Goal: Download file/media

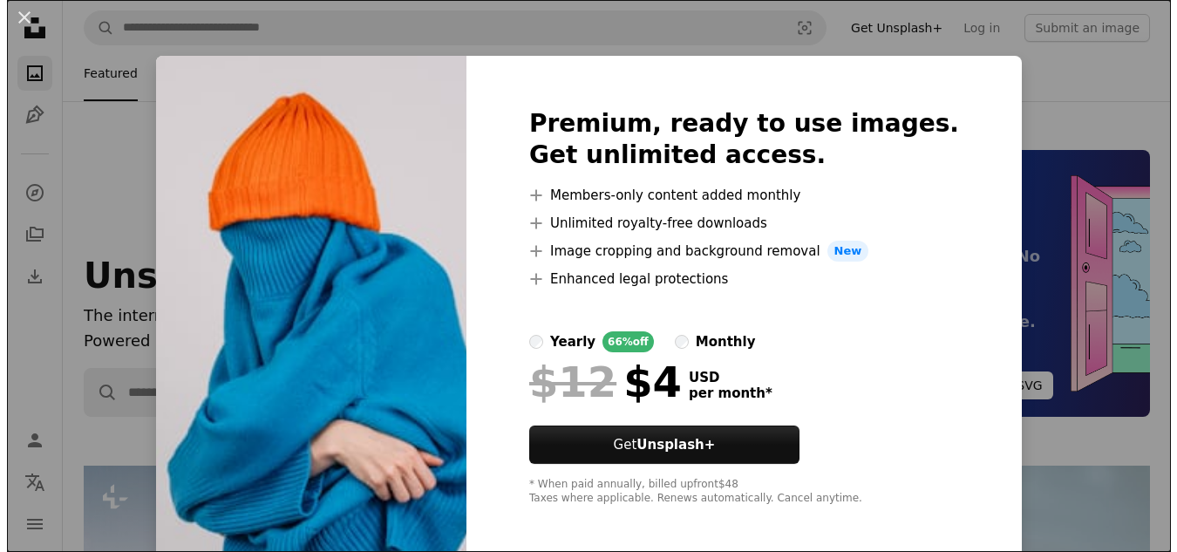
scroll to position [836, 0]
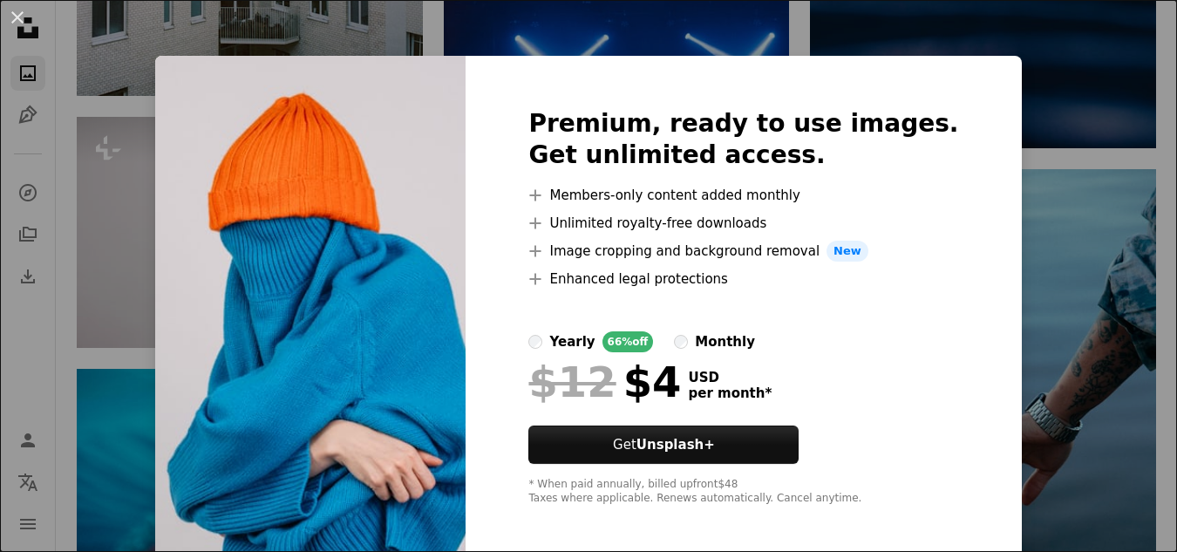
click at [892, 43] on div "An X shape Premium, ready to use images. Get unlimited access. A plus sign Memb…" at bounding box center [588, 276] width 1177 height 552
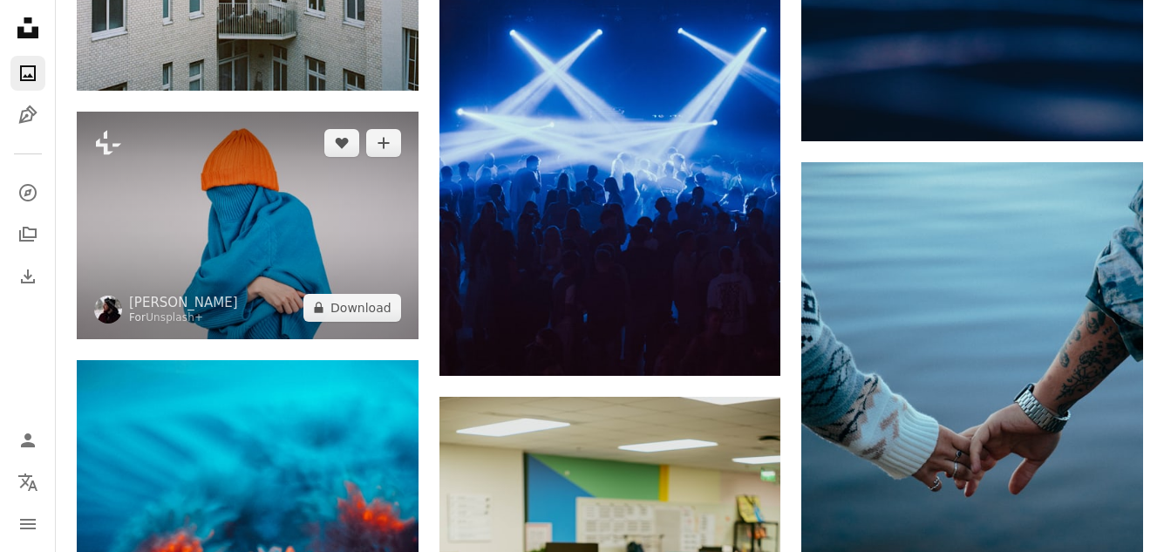
click at [241, 181] on img at bounding box center [248, 225] width 342 height 227
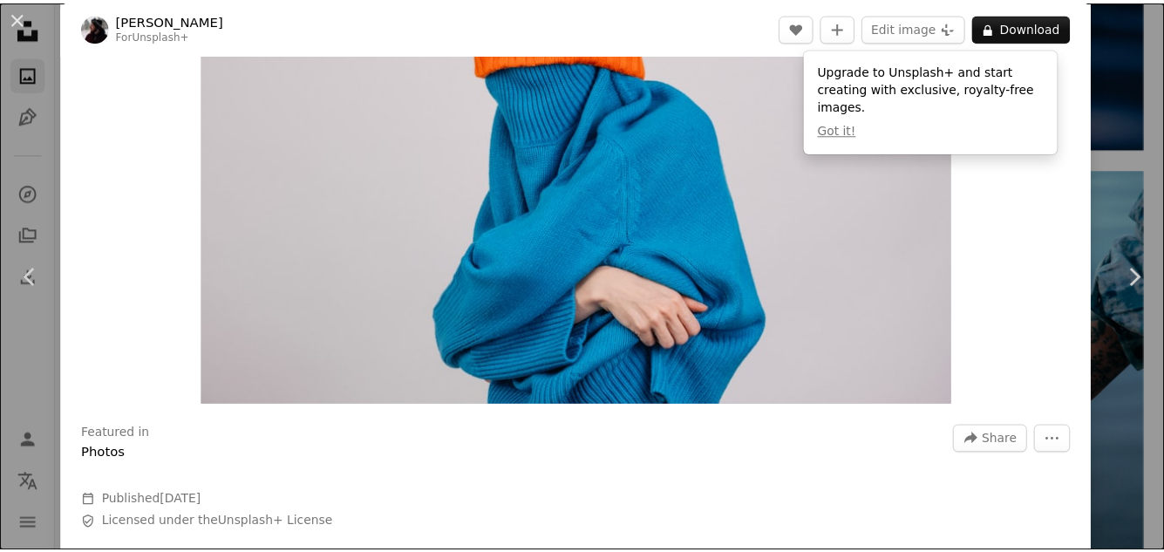
scroll to position [190, 0]
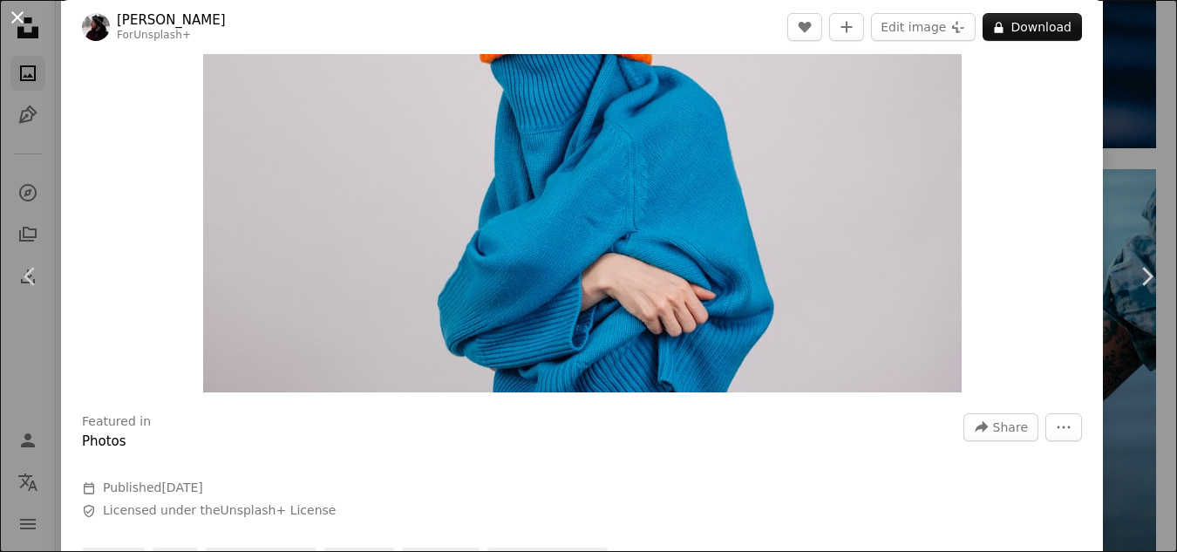
click at [22, 14] on button "An X shape" at bounding box center [17, 17] width 21 height 21
